Goal: Task Accomplishment & Management: Use online tool/utility

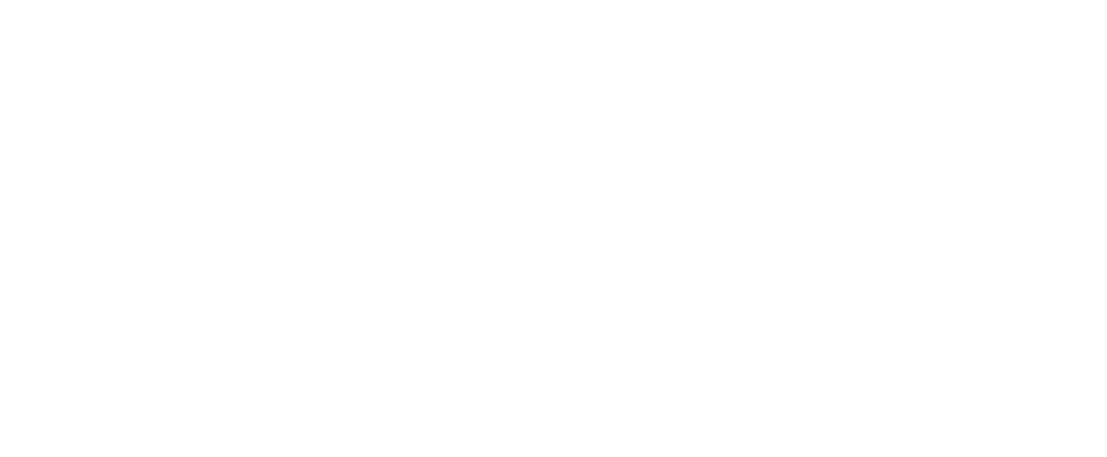
scroll to position [24, 0]
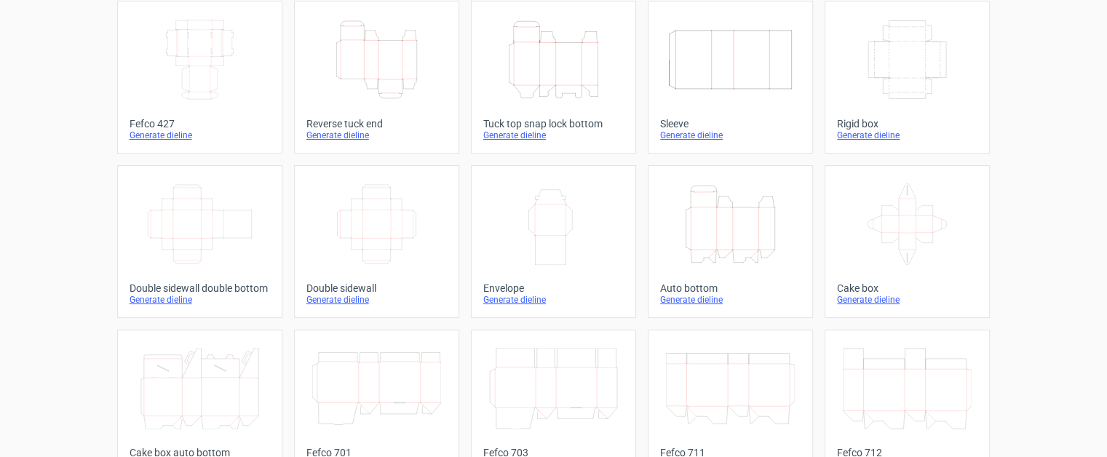
scroll to position [87, 0]
click at [721, 274] on link "Height Depth Width Auto bottom Generate dieline" at bounding box center [730, 240] width 165 height 153
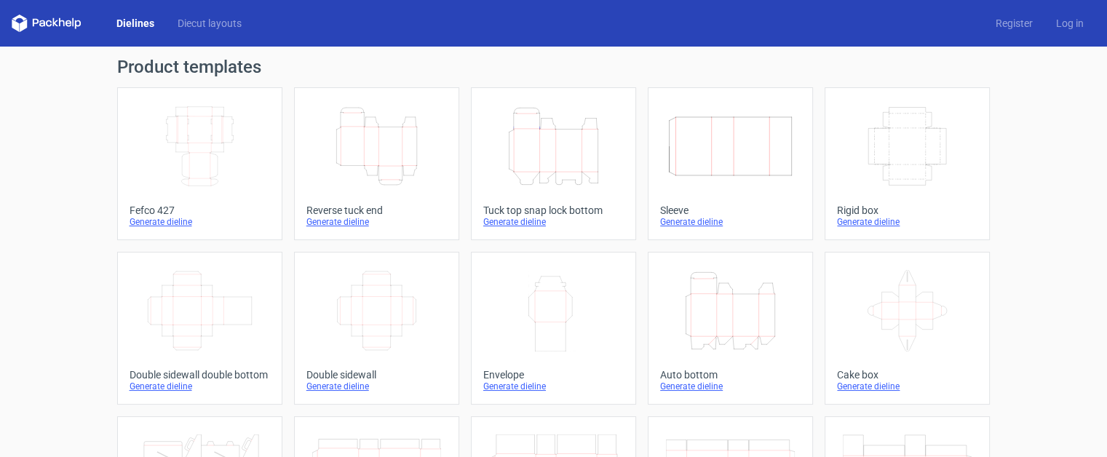
click at [872, 162] on icon "Width Depth Height" at bounding box center [907, 146] width 129 height 81
click at [704, 310] on icon "Height Depth Width" at bounding box center [730, 310] width 129 height 81
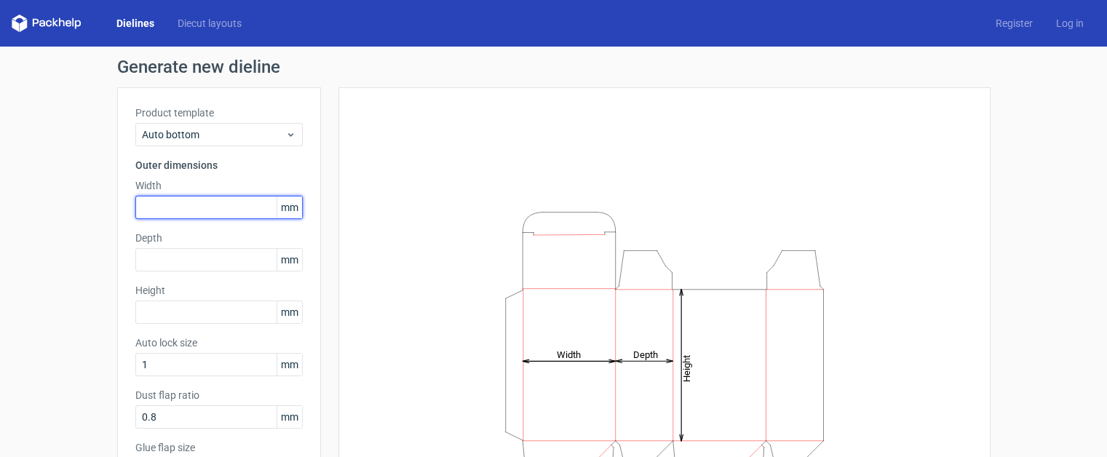
click at [160, 200] on input "text" at bounding box center [218, 207] width 167 height 23
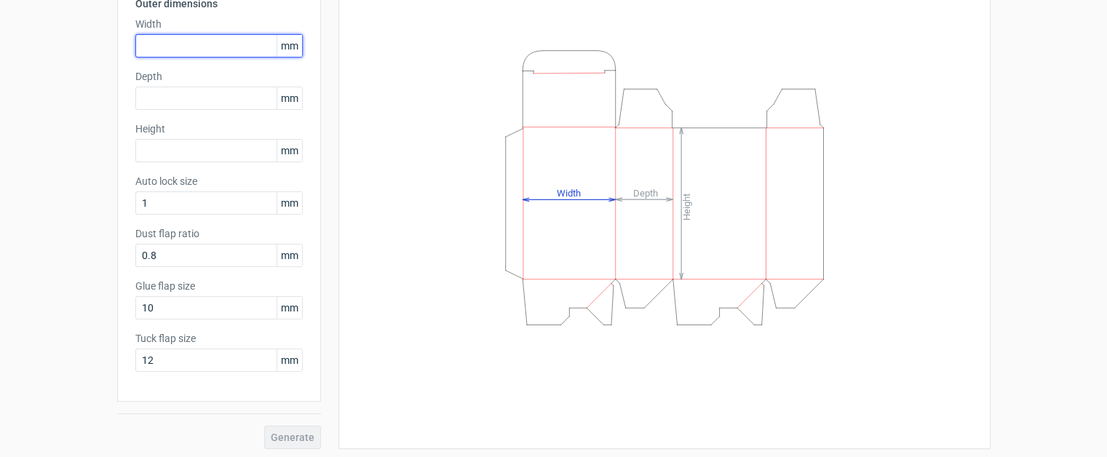
scroll to position [164, 0]
type input "40"
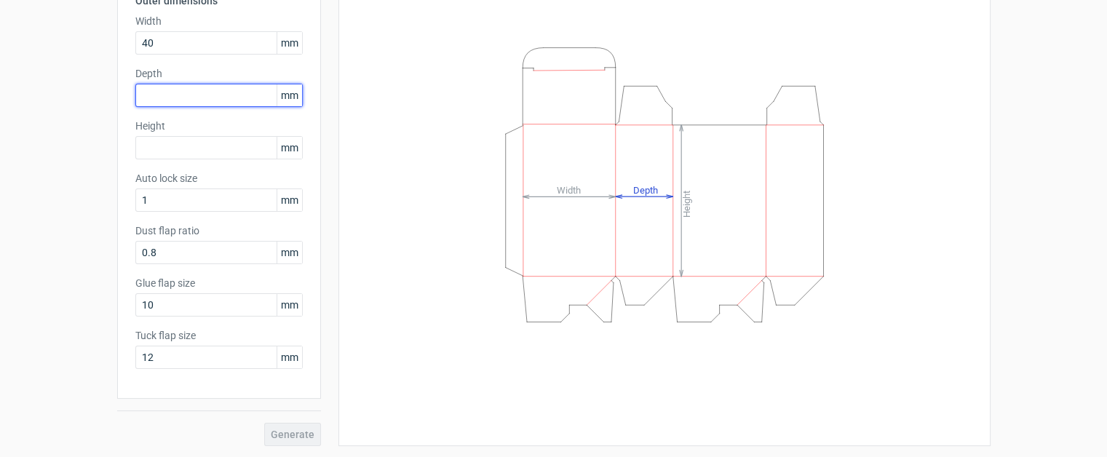
click at [197, 100] on input "text" at bounding box center [218, 95] width 167 height 23
type input "20"
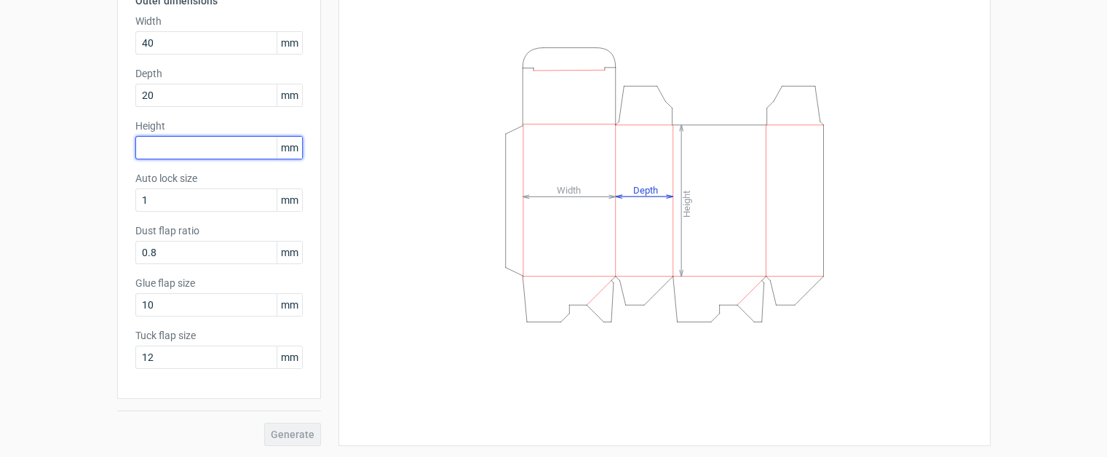
click at [202, 148] on div "Height mm" at bounding box center [218, 139] width 167 height 41
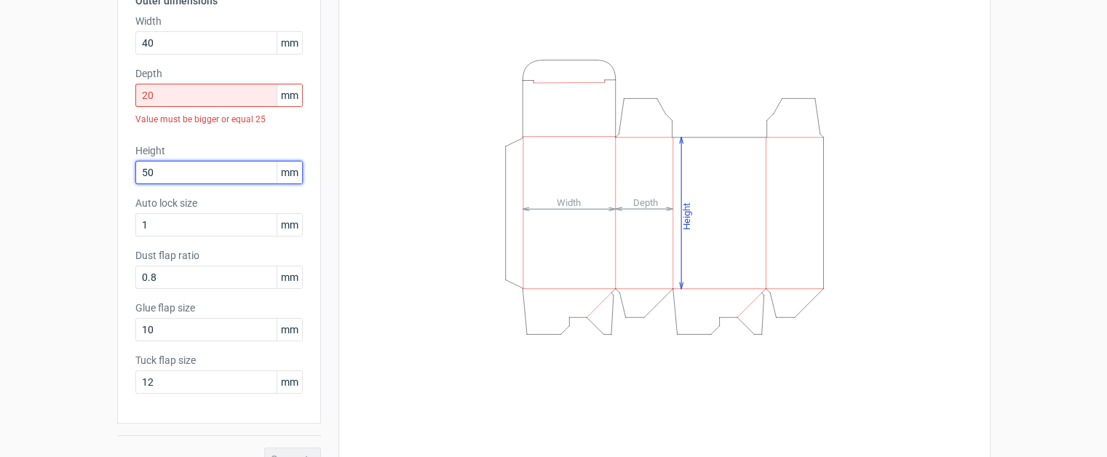
type input "50"
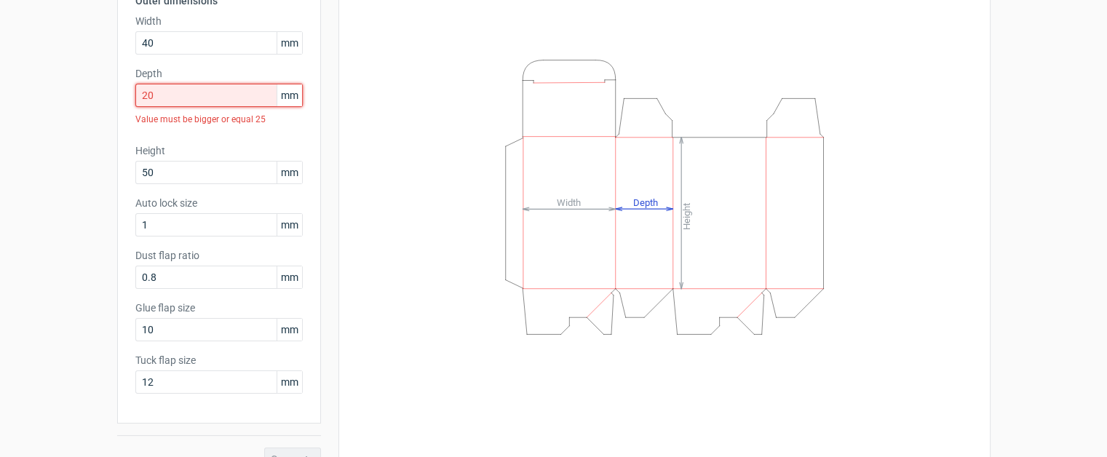
drag, startPoint x: 247, startPoint y: 97, endPoint x: 161, endPoint y: 83, distance: 87.1
click at [161, 84] on input "20" at bounding box center [218, 95] width 167 height 23
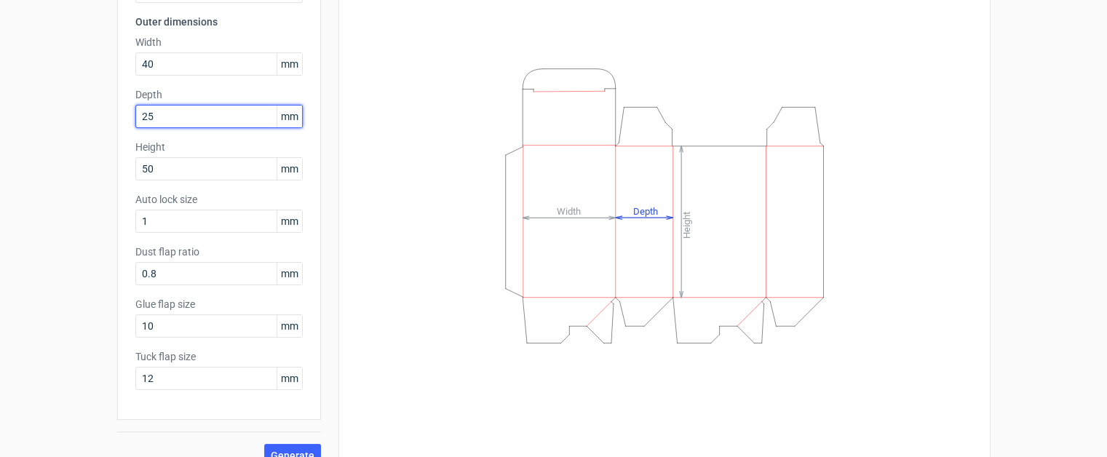
scroll to position [146, 0]
type input "25"
click at [288, 448] on span "Generate" at bounding box center [293, 453] width 44 height 10
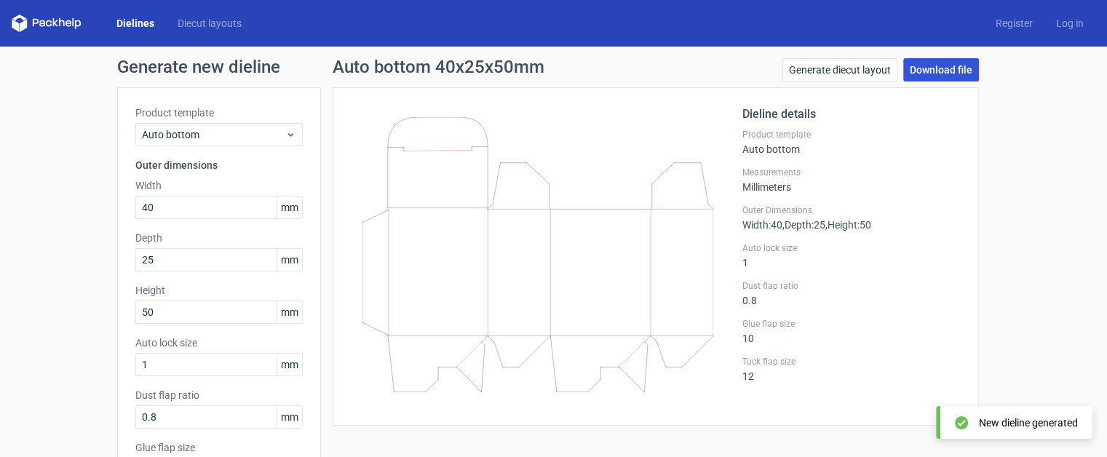
click at [913, 72] on link "Download file" at bounding box center [941, 69] width 76 height 23
